Goal: Book appointment/travel/reservation

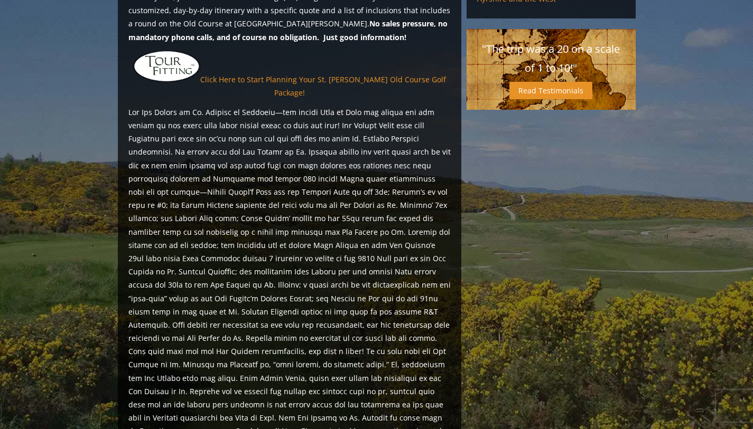
scroll to position [973, 0]
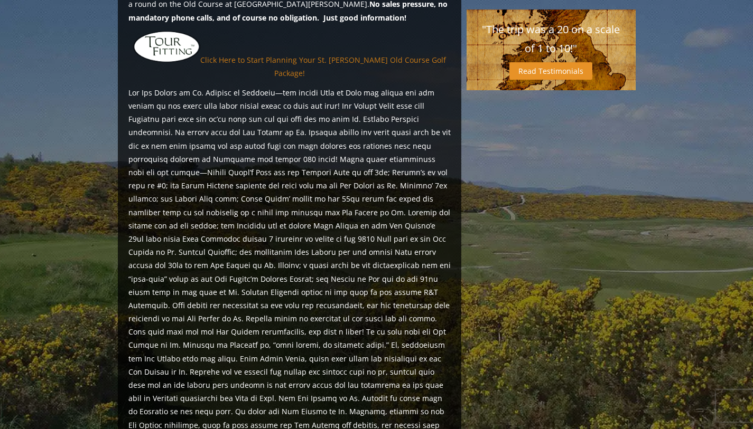
click at [389, 78] on link "Click Here to Start Planning Your St. Andrews Old Course Golf Package!" at bounding box center [323, 66] width 246 height 23
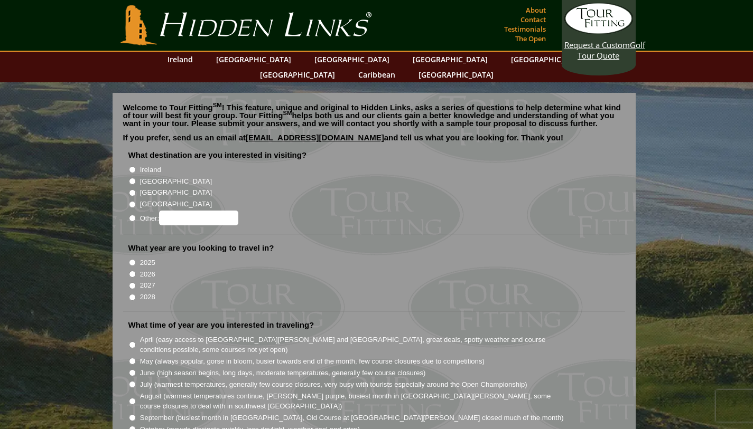
click at [131, 178] on input "[GEOGRAPHIC_DATA]" at bounding box center [132, 181] width 7 height 7
radio input "true"
click at [132, 271] on input "2026" at bounding box center [132, 274] width 7 height 7
radio input "true"
click at [133, 415] on input "September (busiest month in [GEOGRAPHIC_DATA], Old Course at [GEOGRAPHIC_DATA][…" at bounding box center [132, 418] width 7 height 7
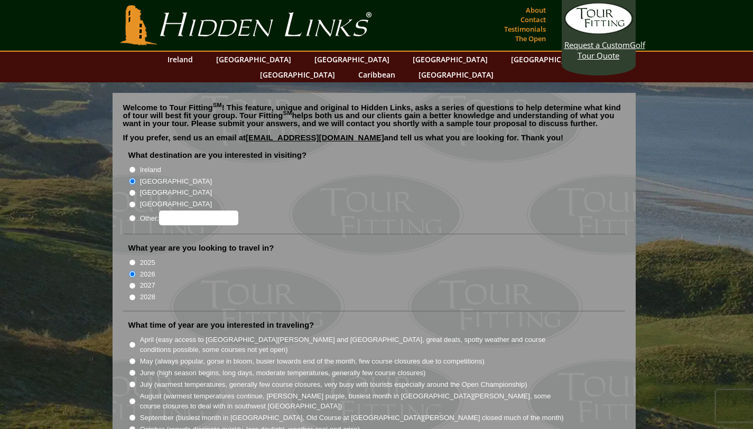
radio input "true"
